Goal: Information Seeking & Learning: Find specific page/section

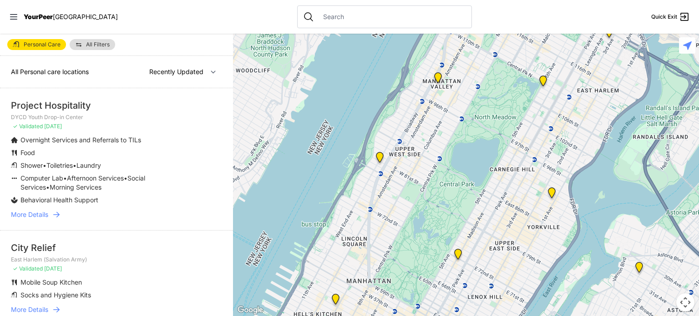
click at [318, 12] on input "text" at bounding box center [392, 16] width 148 height 9
click at [184, 72] on select "Nearby Recently Updated Most Services" at bounding box center [182, 71] width 79 height 17
click at [184, 71] on select "Nearby Recently Updated Most Services" at bounding box center [182, 71] width 79 height 17
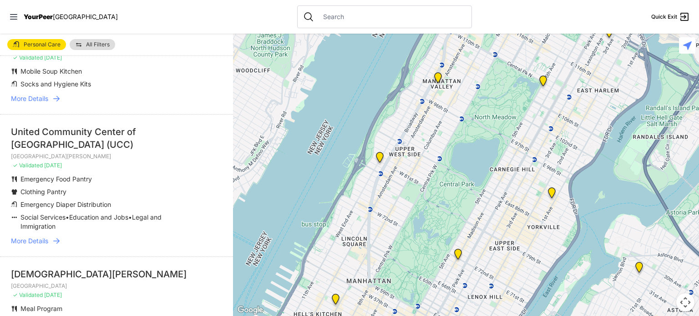
scroll to position [227, 0]
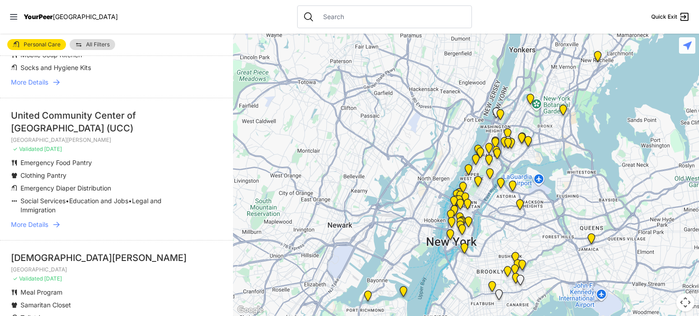
click at [331, 10] on div at bounding box center [384, 16] width 175 height 23
click at [101, 51] on div "Personal Care All Filters" at bounding box center [116, 45] width 233 height 22
click at [96, 44] on span "All Filters" at bounding box center [98, 44] width 24 height 5
click at [106, 44] on span "All Filters" at bounding box center [98, 44] width 24 height 5
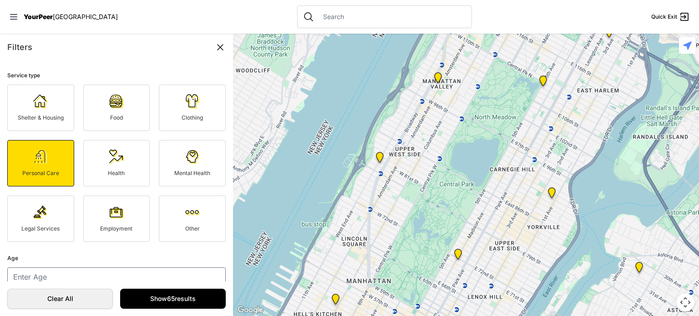
click at [41, 159] on img at bounding box center [40, 157] width 15 height 15
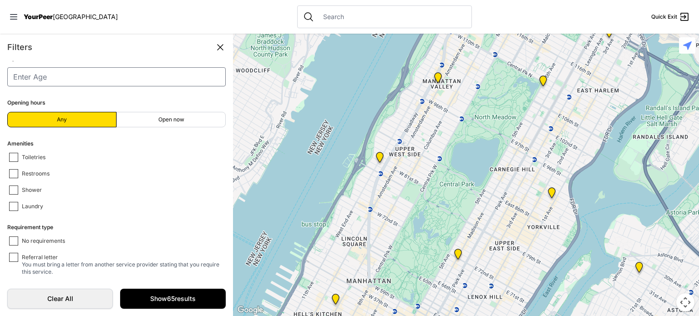
scroll to position [179, 0]
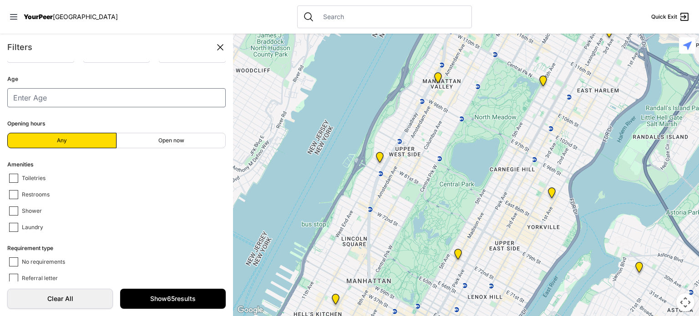
click at [39, 176] on span "Toiletries" at bounding box center [34, 179] width 24 height 8
click at [18, 176] on input "Toiletries" at bounding box center [13, 178] width 9 height 9
checkbox input "false"
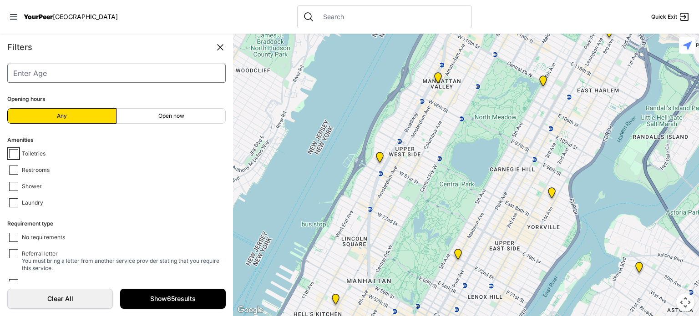
scroll to position [225, 0]
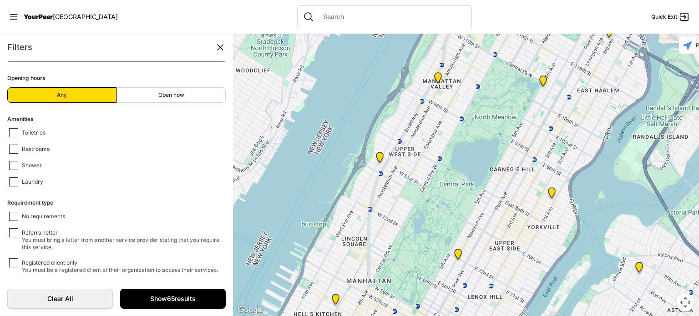
select select "recentlyUpdated"
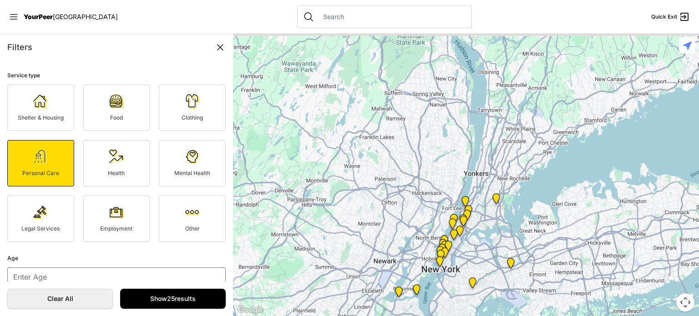
drag, startPoint x: 551, startPoint y: 151, endPoint x: 506, endPoint y: 199, distance: 66.3
click at [506, 199] on div at bounding box center [466, 175] width 466 height 283
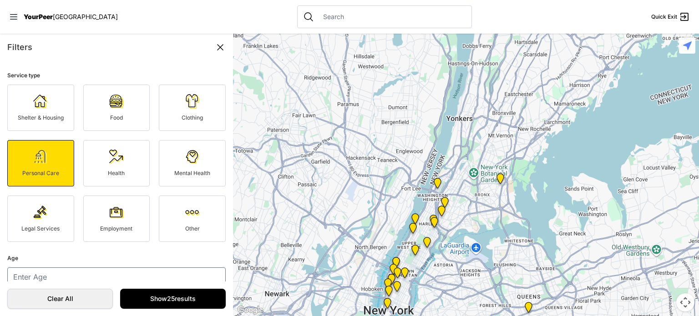
click at [500, 176] on img "Mav Market - Bronx Campus" at bounding box center [500, 180] width 11 height 15
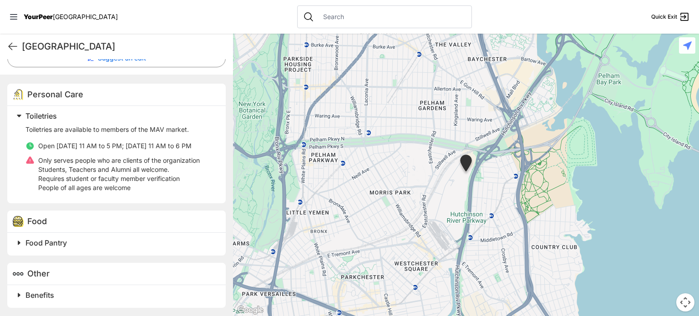
scroll to position [256, 0]
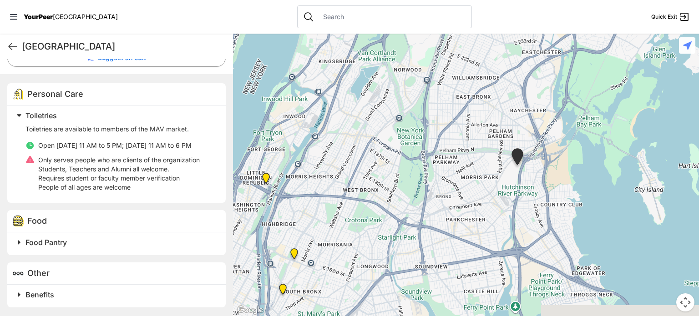
drag, startPoint x: 482, startPoint y: 207, endPoint x: 440, endPoint y: 197, distance: 43.1
click at [440, 197] on div at bounding box center [466, 175] width 466 height 283
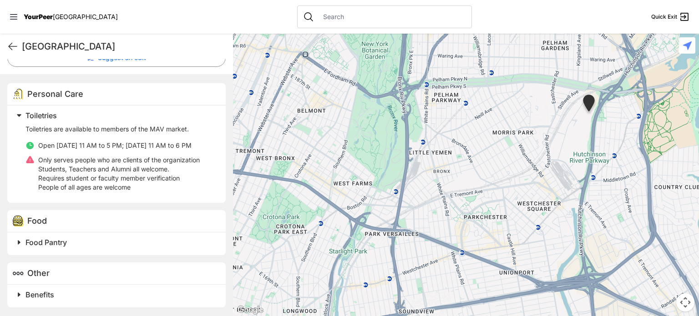
click at [6, 40] on div "[GEOGRAPHIC_DATA] Quick Exit" at bounding box center [116, 46] width 233 height 25
click at [13, 45] on icon at bounding box center [12, 46] width 11 height 11
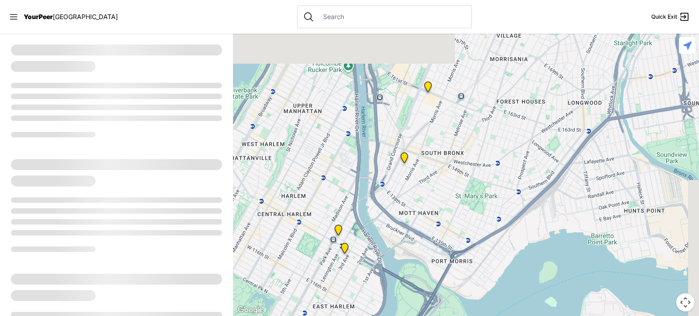
drag, startPoint x: 521, startPoint y: 123, endPoint x: 476, endPoint y: 203, distance: 91.7
click at [476, 203] on div at bounding box center [466, 175] width 466 height 283
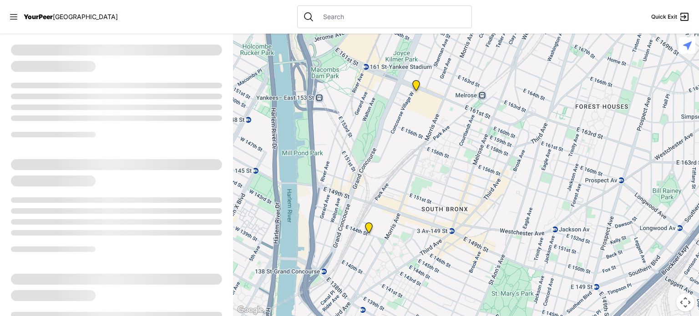
drag, startPoint x: 430, startPoint y: 112, endPoint x: 438, endPoint y: 206, distance: 94.0
click at [438, 206] on div at bounding box center [466, 175] width 466 height 283
click at [368, 227] on img "Harm Reduction Center" at bounding box center [368, 230] width 11 height 15
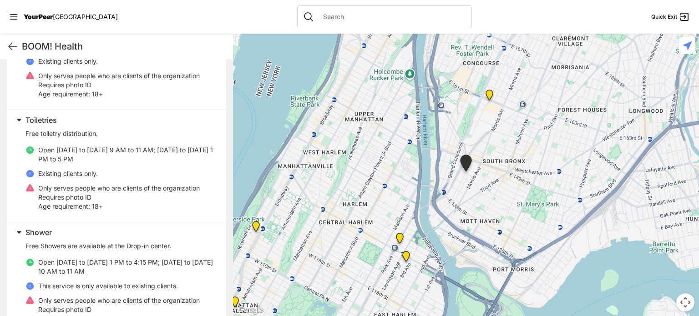
scroll to position [136, 0]
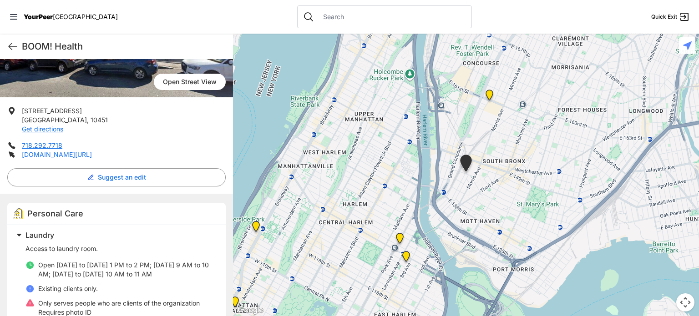
click at [63, 154] on link "[DOMAIN_NAME][URL]" at bounding box center [57, 155] width 70 height 8
click at [490, 96] on img "South Bronx NeON Works" at bounding box center [489, 97] width 11 height 15
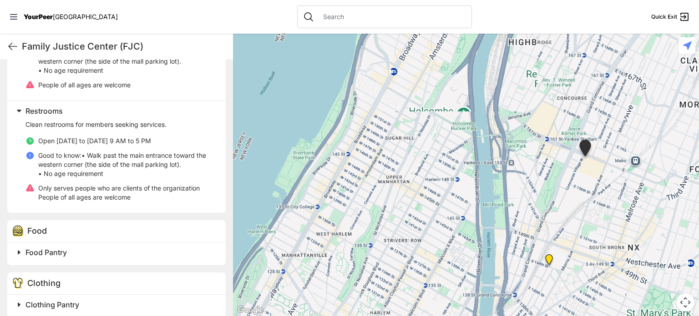
scroll to position [364, 0]
